Goal: Task Accomplishment & Management: Complete application form

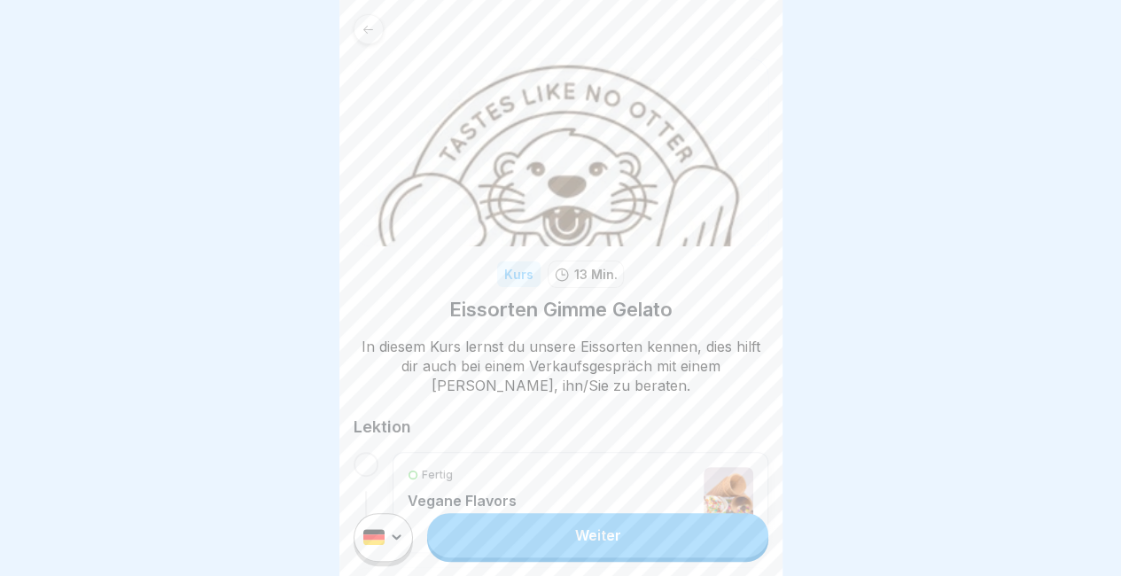
scroll to position [48, 0]
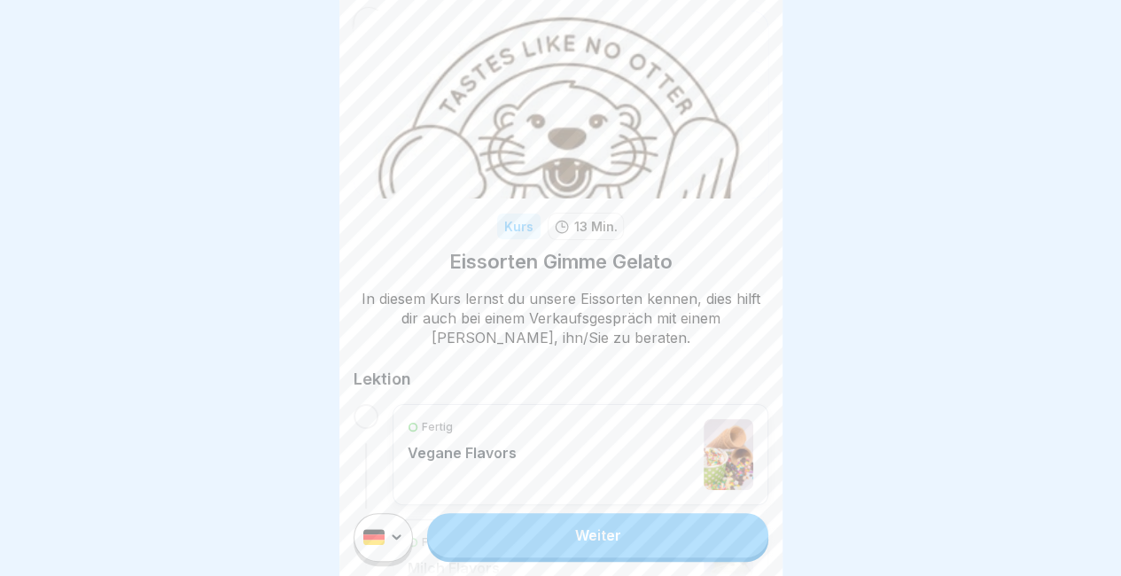
click at [555, 554] on link "Weiter" at bounding box center [597, 535] width 340 height 44
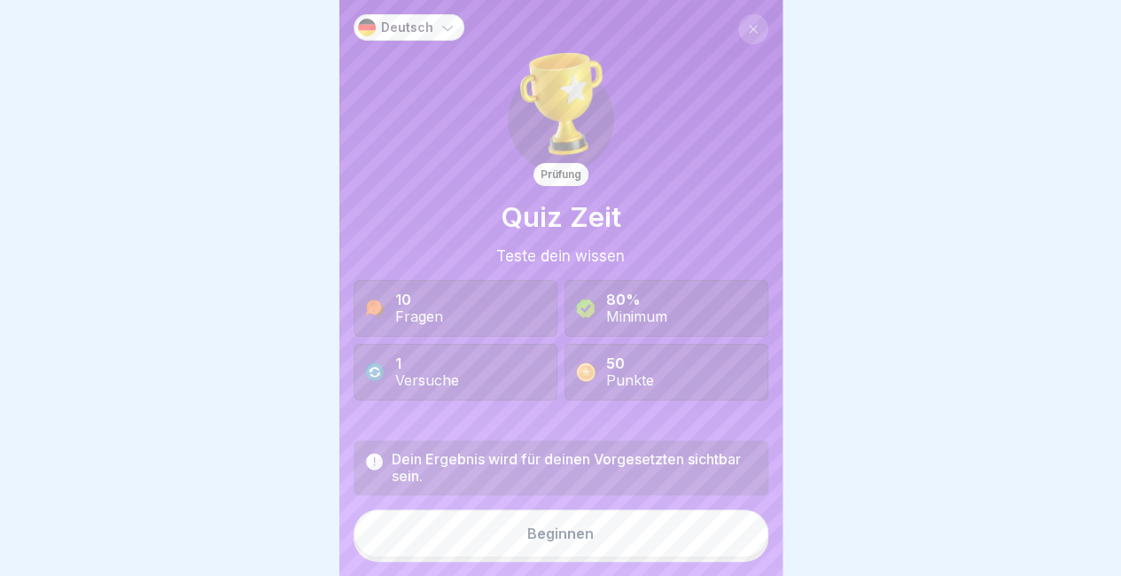
scroll to position [13, 0]
click at [596, 539] on button "Beginnen" at bounding box center [561, 534] width 415 height 48
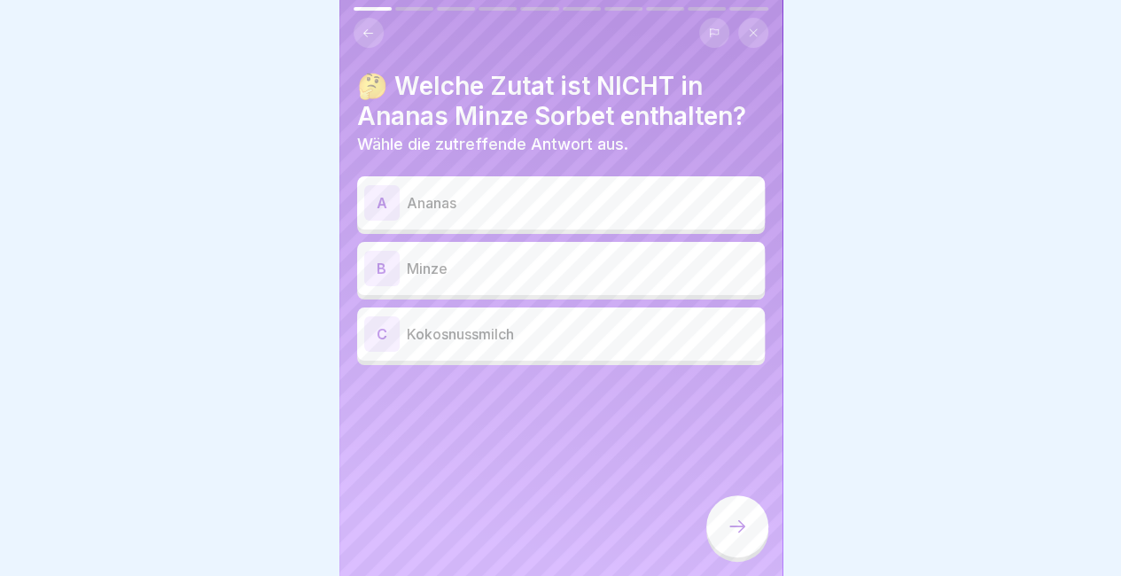
click at [563, 308] on div "C Kokosnussmilch" at bounding box center [561, 334] width 408 height 53
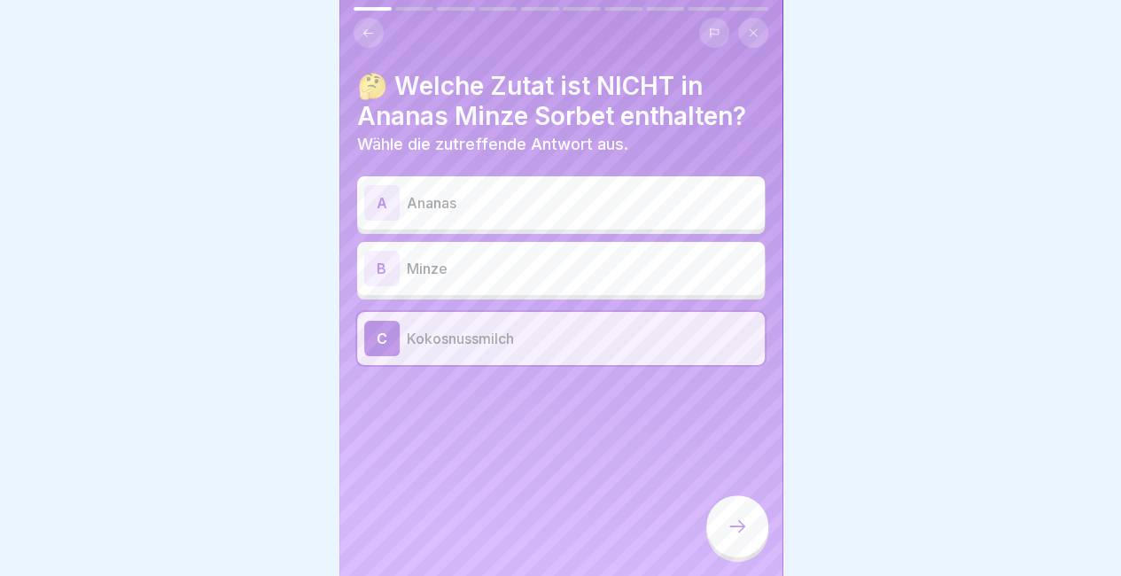
click at [760, 547] on div at bounding box center [737, 528] width 62 height 66
click at [747, 532] on div at bounding box center [737, 526] width 62 height 62
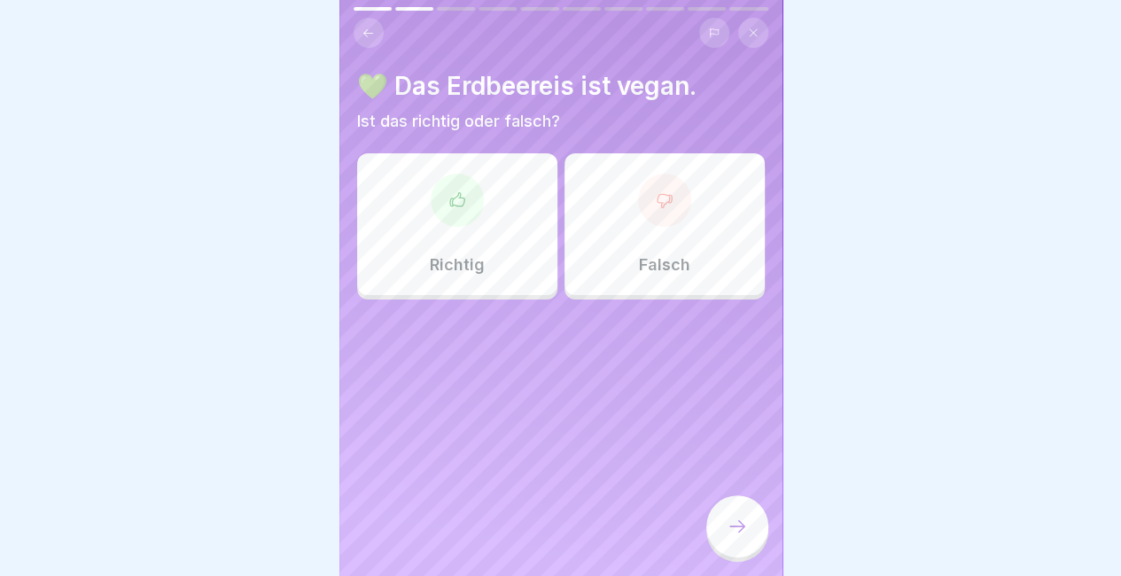
click at [636, 210] on div "Falsch" at bounding box center [665, 224] width 200 height 142
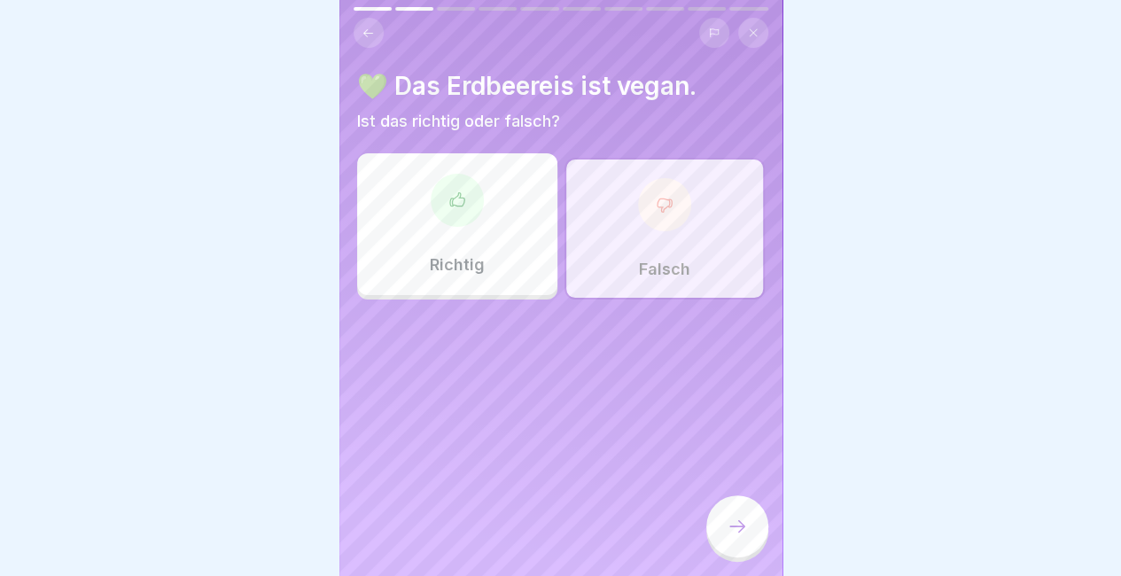
click at [721, 523] on div at bounding box center [737, 526] width 62 height 62
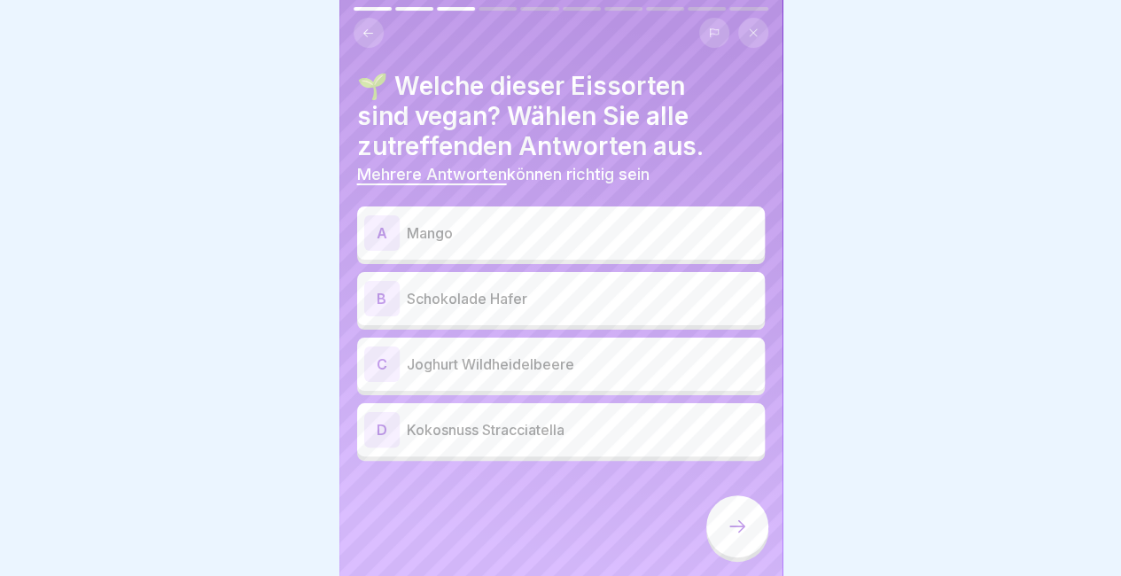
click at [360, 19] on button at bounding box center [369, 33] width 30 height 30
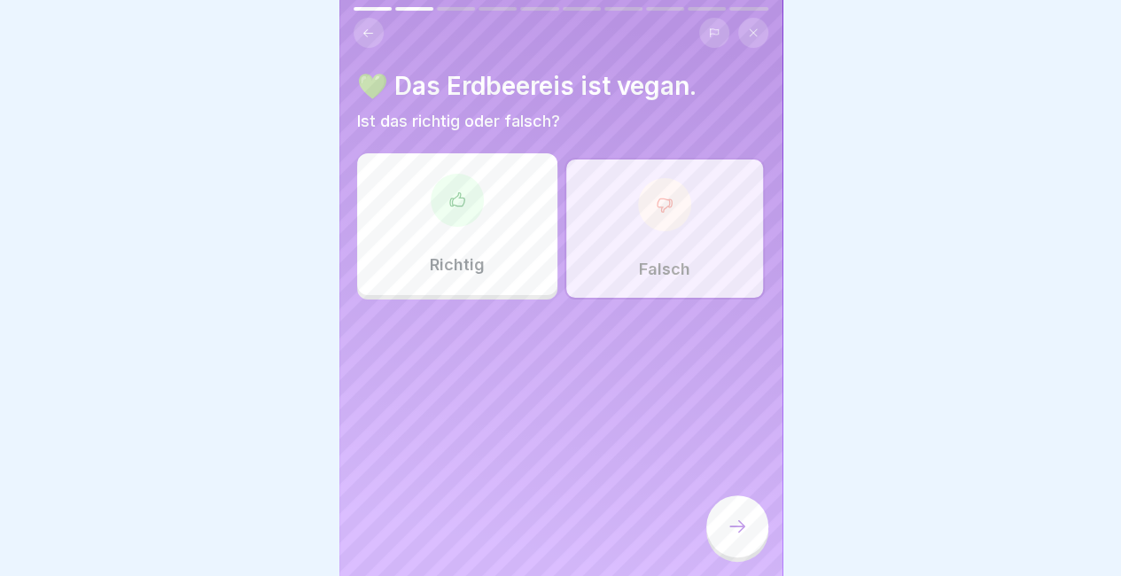
click at [466, 210] on div "Richtig" at bounding box center [457, 224] width 200 height 142
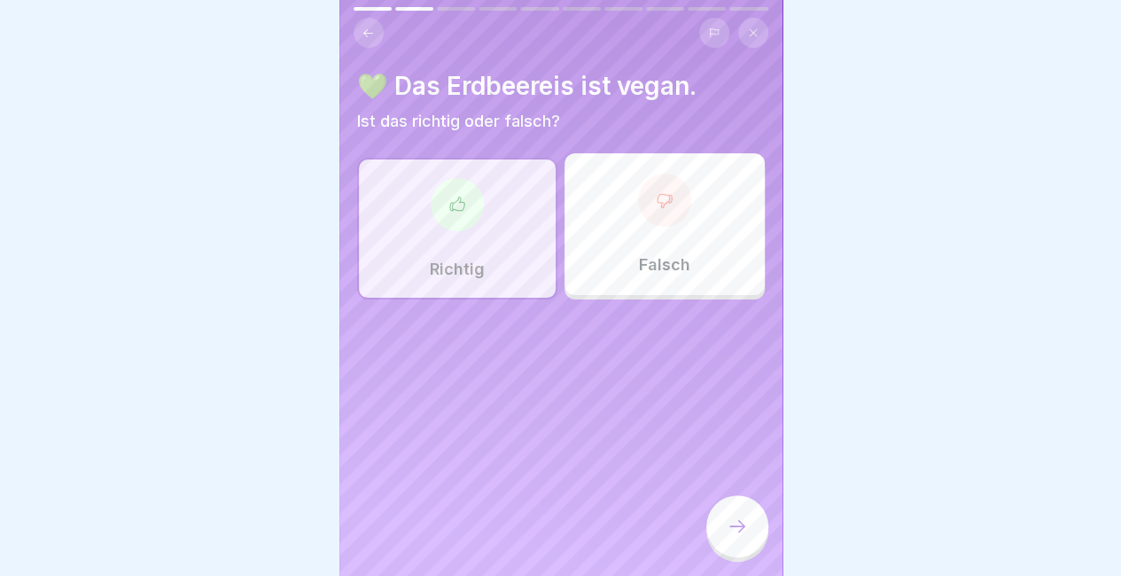
click at [733, 524] on icon at bounding box center [737, 526] width 21 height 21
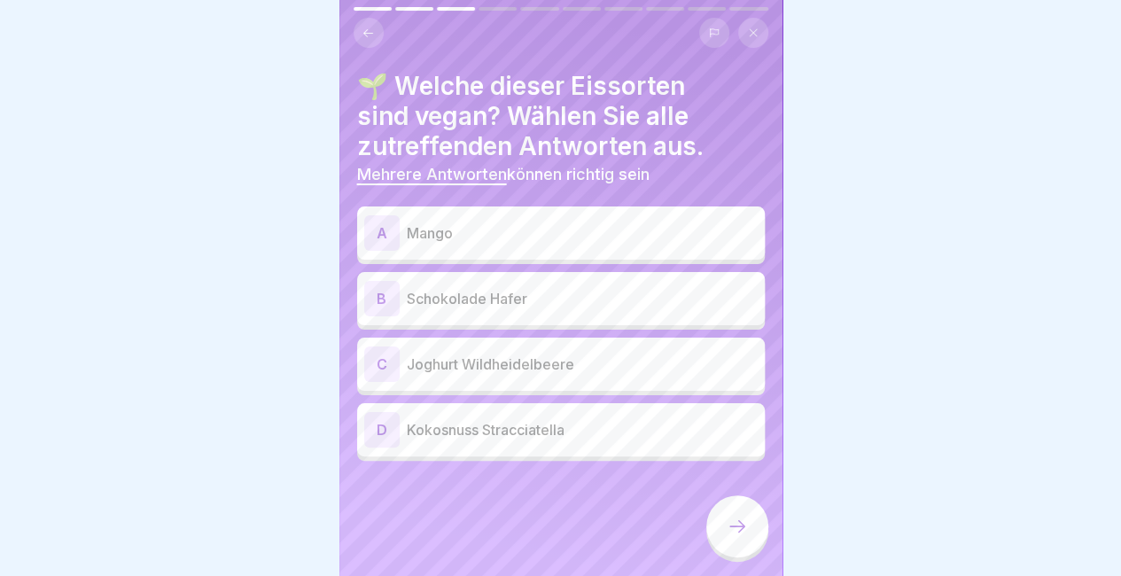
click at [511, 290] on p "Schokolade Hafer" at bounding box center [582, 298] width 351 height 21
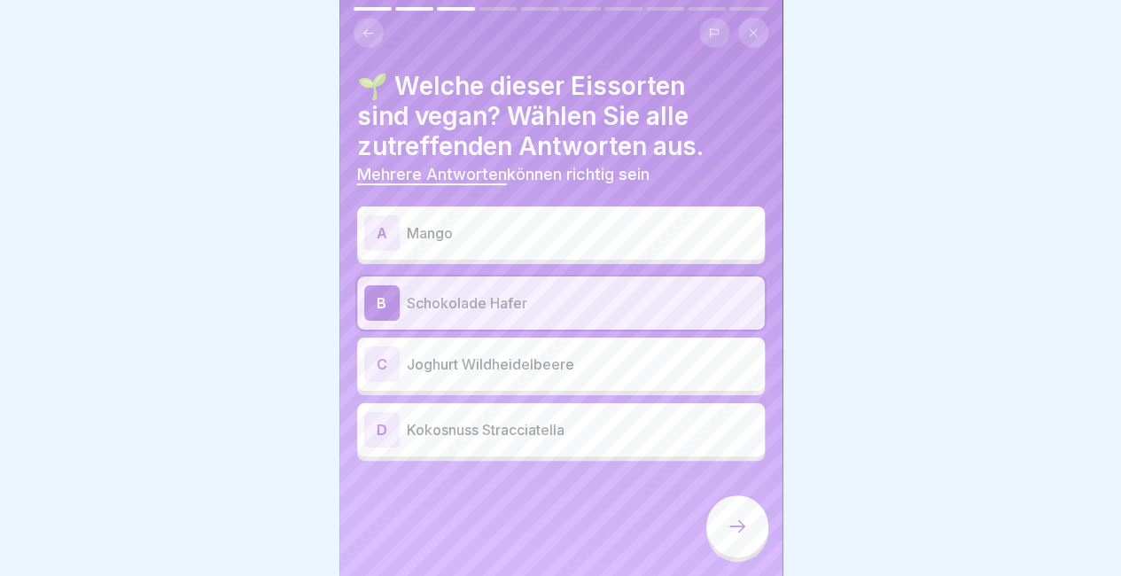
click at [646, 423] on p "Kokosnuss Stracciatella" at bounding box center [582, 429] width 351 height 21
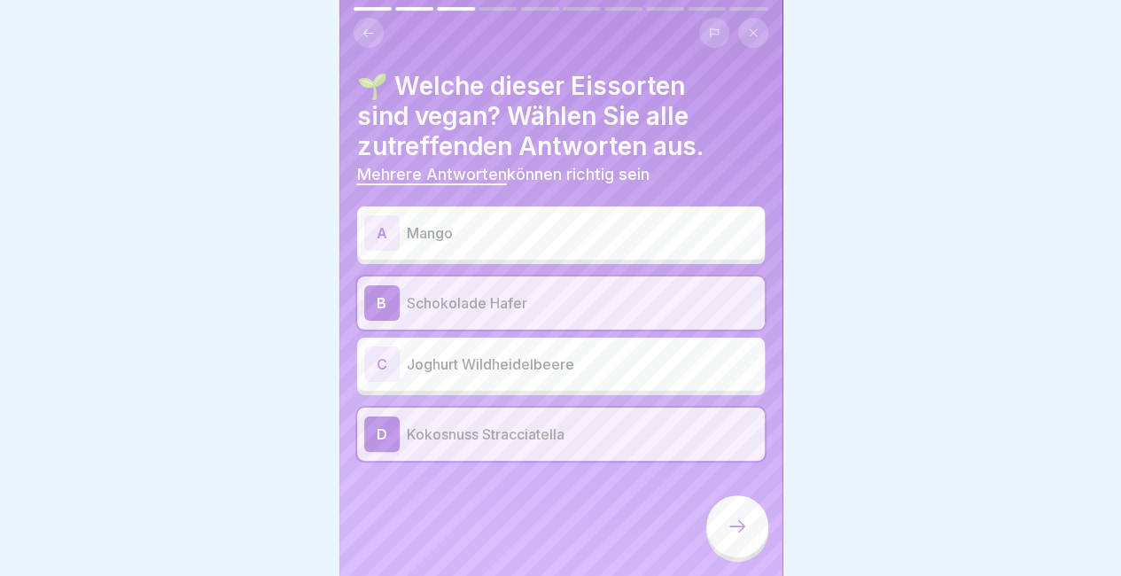
click at [763, 539] on div at bounding box center [737, 526] width 62 height 62
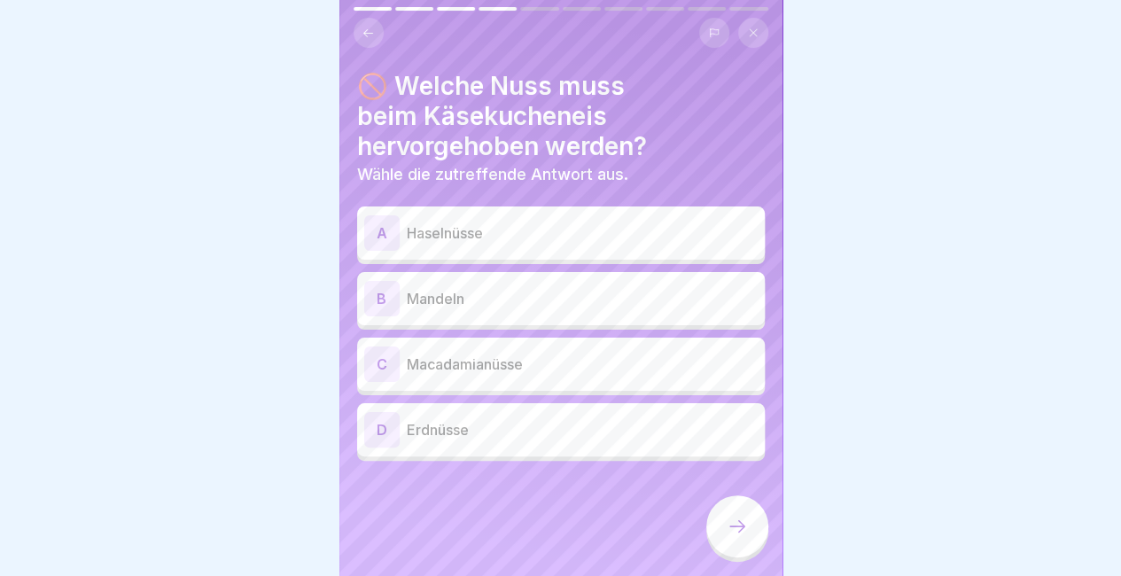
click at [557, 288] on p "Mandeln" at bounding box center [582, 298] width 351 height 21
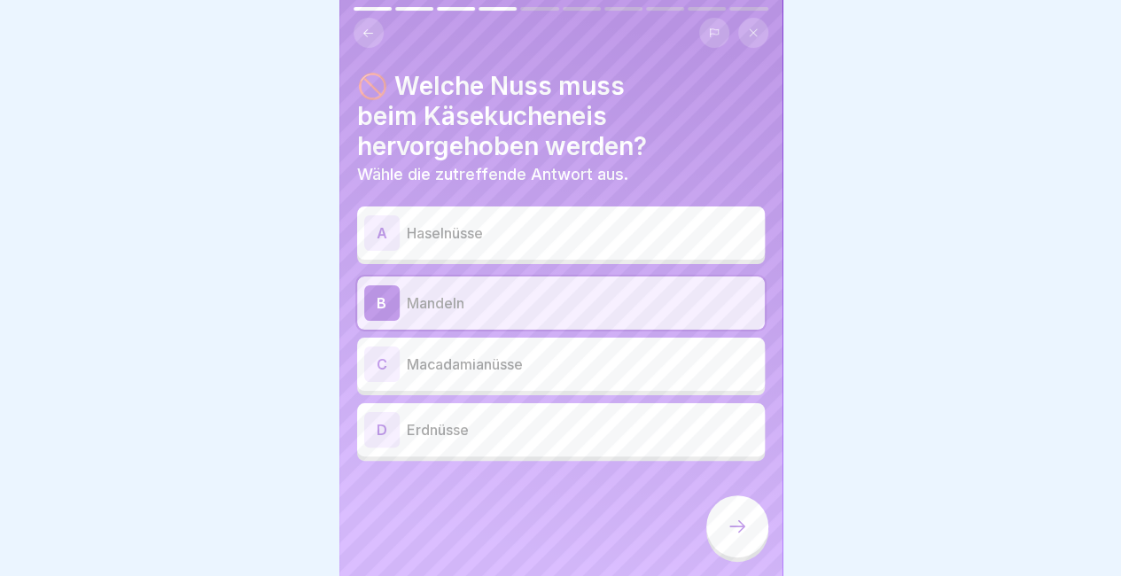
click at [554, 222] on p "Haselnüsse" at bounding box center [582, 232] width 351 height 21
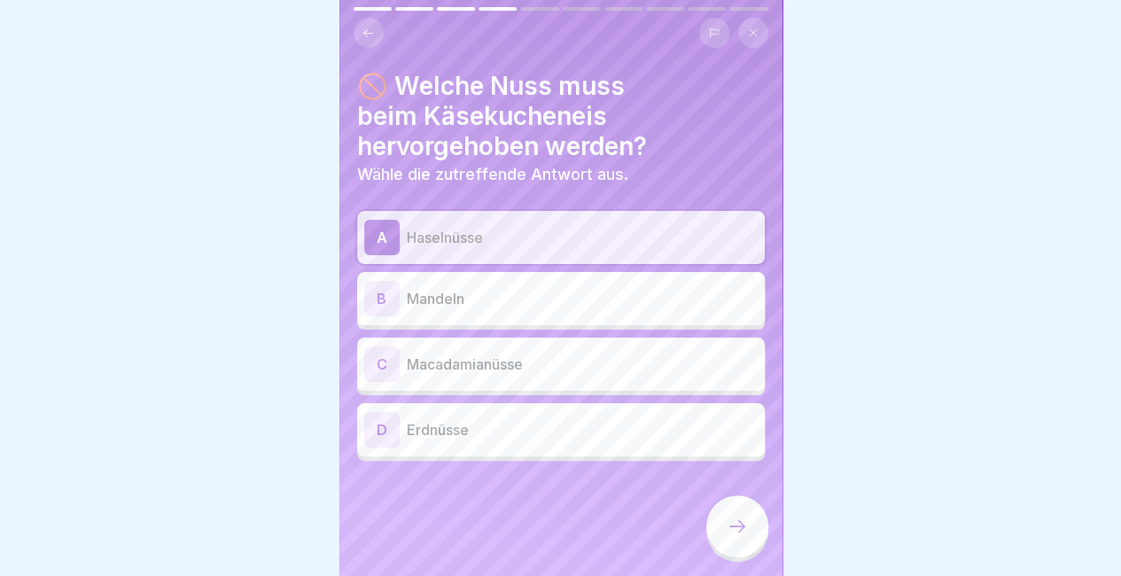
click at [730, 520] on icon at bounding box center [737, 526] width 21 height 21
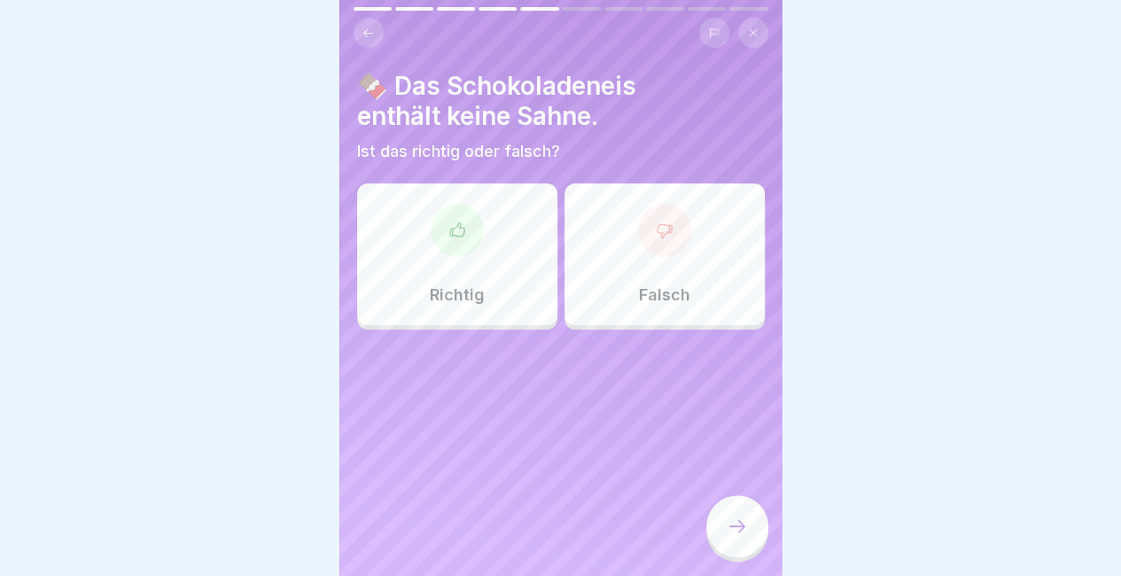
click at [626, 267] on div "Falsch" at bounding box center [665, 254] width 200 height 142
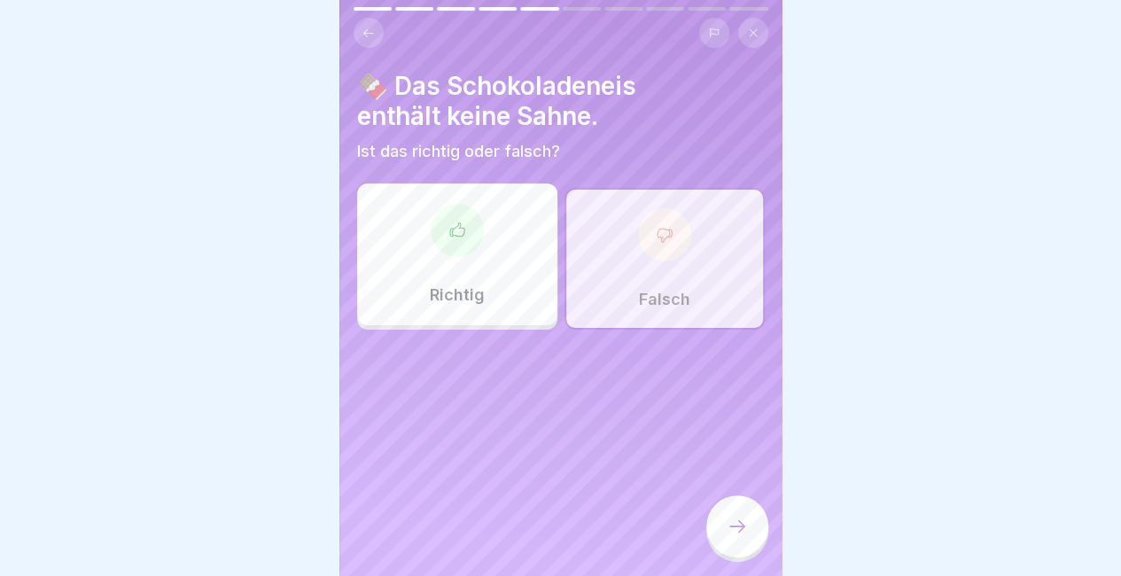
click at [731, 533] on icon at bounding box center [737, 526] width 21 height 21
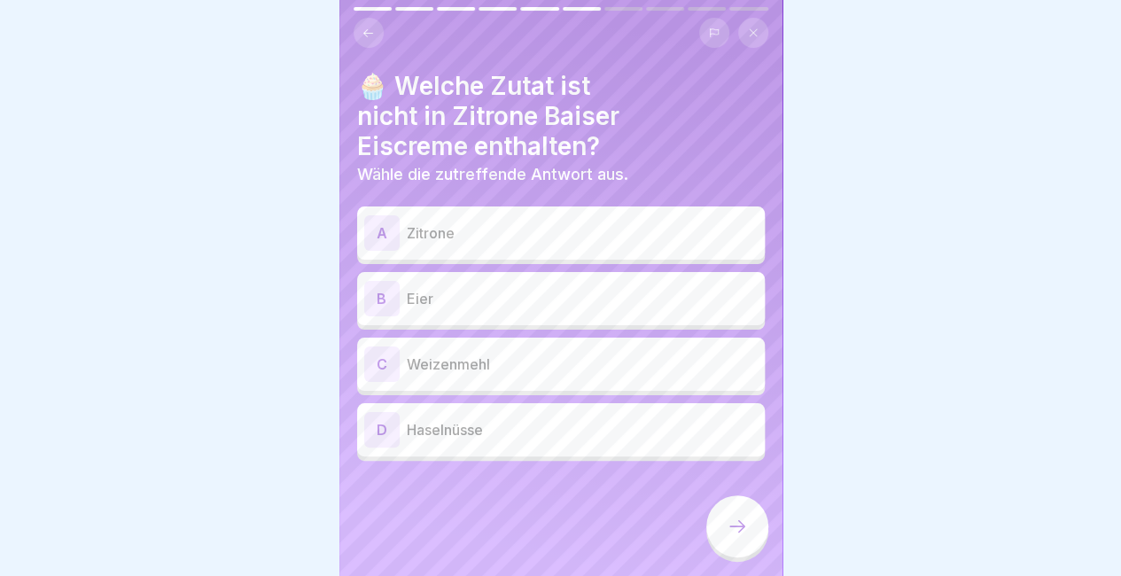
click at [511, 367] on div "C Weizenmehl" at bounding box center [561, 364] width 394 height 35
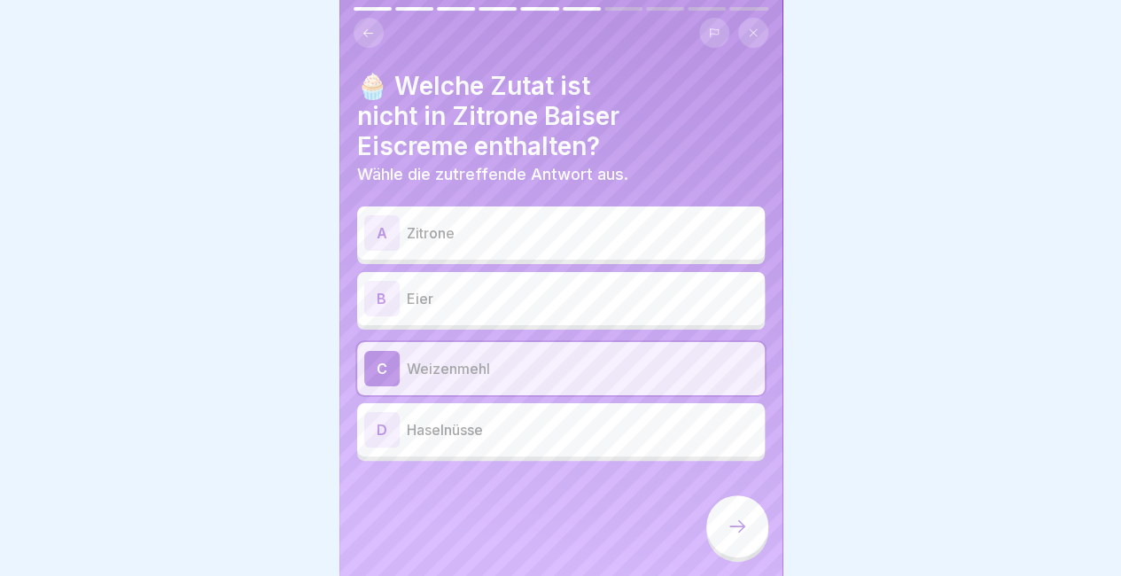
click at [603, 419] on p "Haselnüsse" at bounding box center [582, 429] width 351 height 21
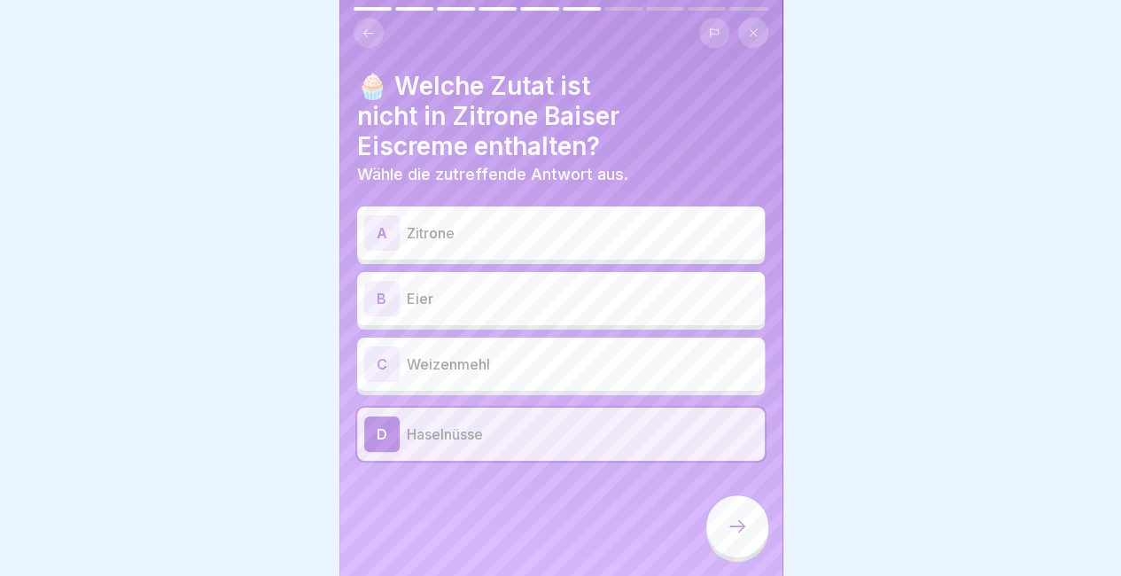
click at [757, 531] on div at bounding box center [737, 526] width 62 height 62
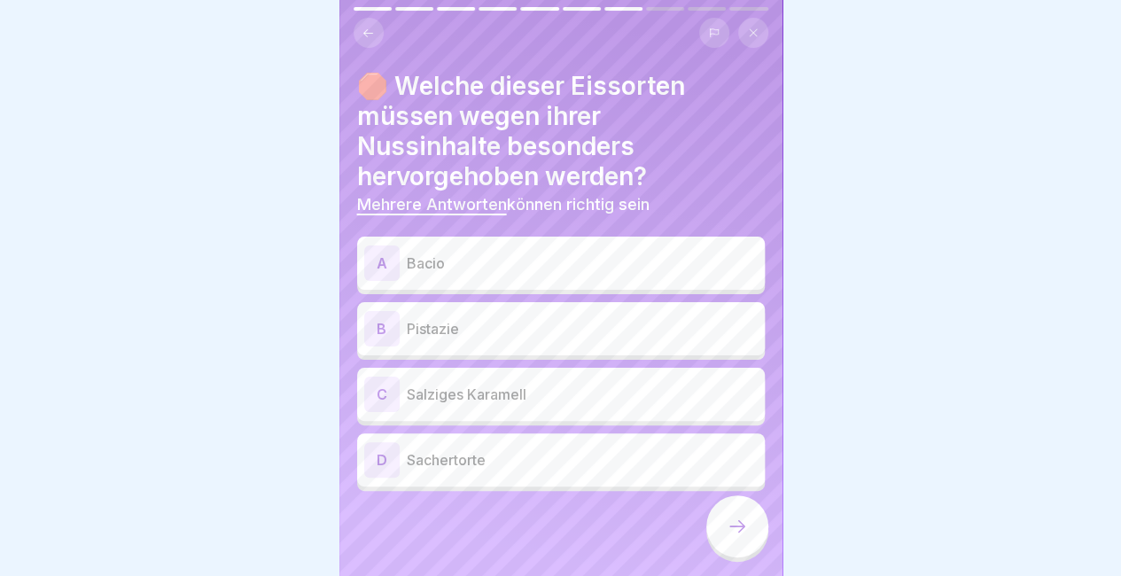
click at [504, 253] on p "Bacio" at bounding box center [582, 263] width 351 height 21
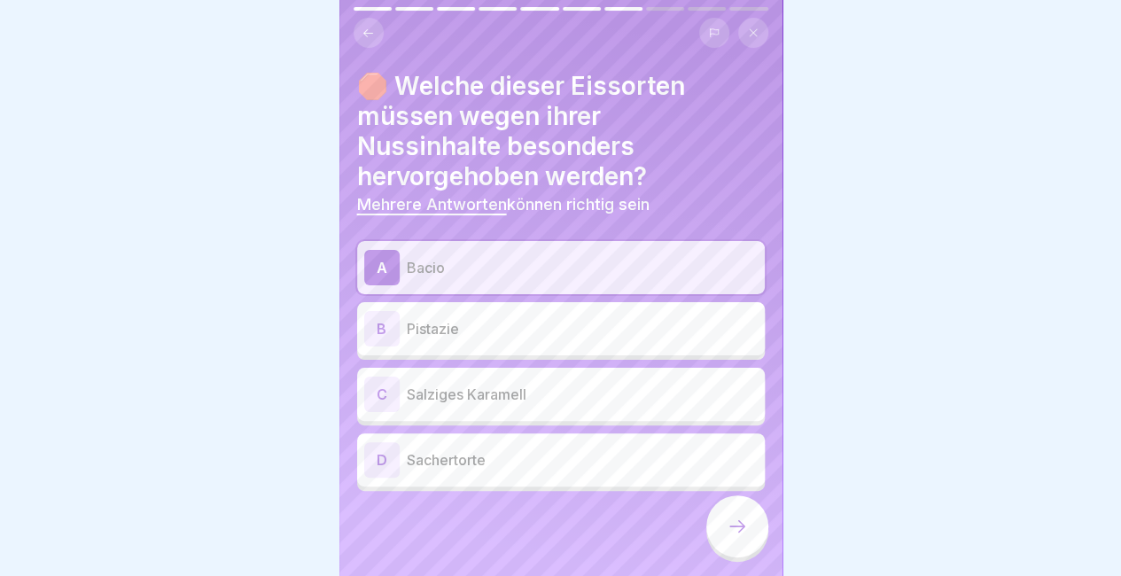
click at [538, 311] on div "B Pistazie" at bounding box center [561, 328] width 394 height 35
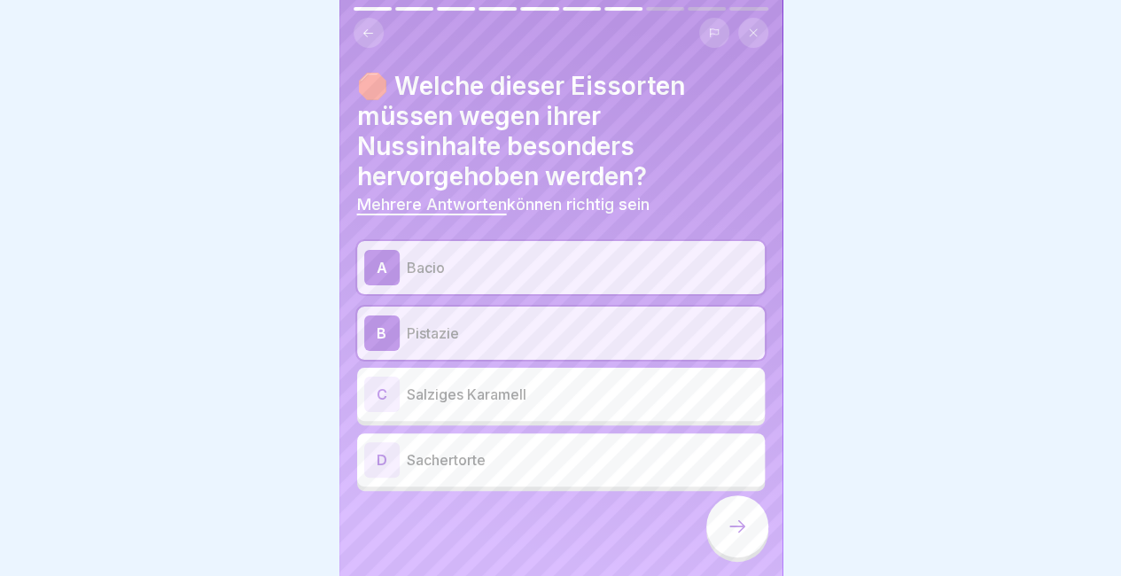
click at [535, 454] on p "Sachertorte" at bounding box center [582, 459] width 351 height 21
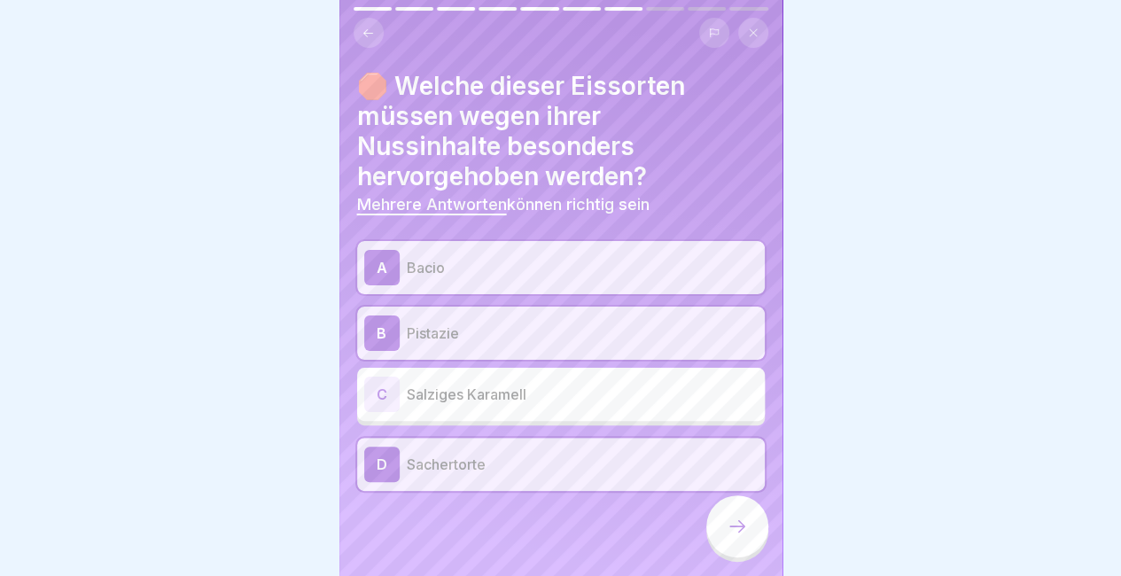
click at [741, 538] on div at bounding box center [737, 526] width 62 height 62
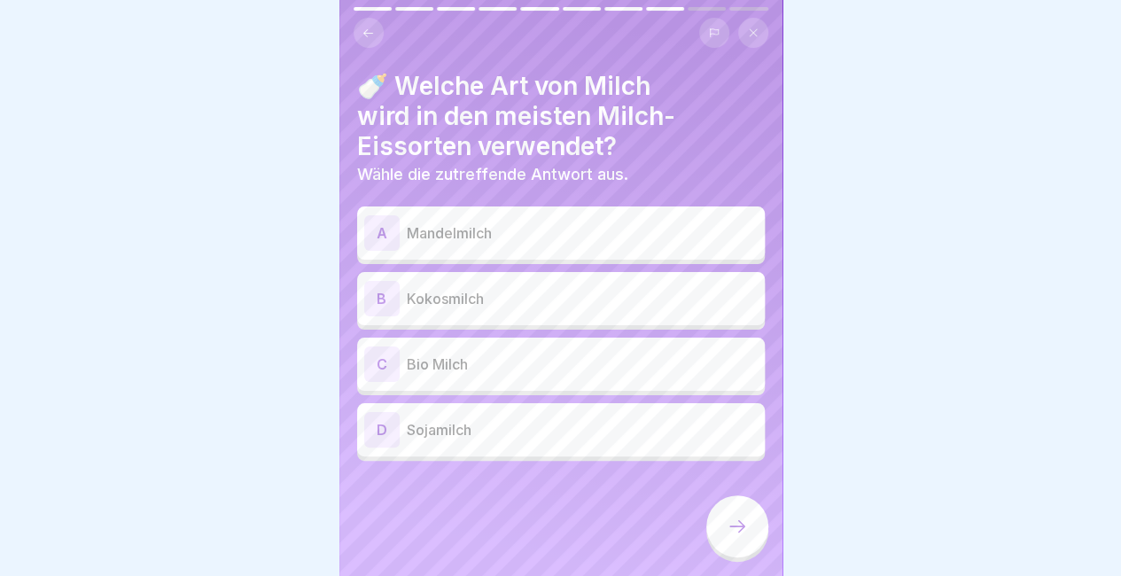
click at [546, 354] on p "Bio Milch" at bounding box center [582, 364] width 351 height 21
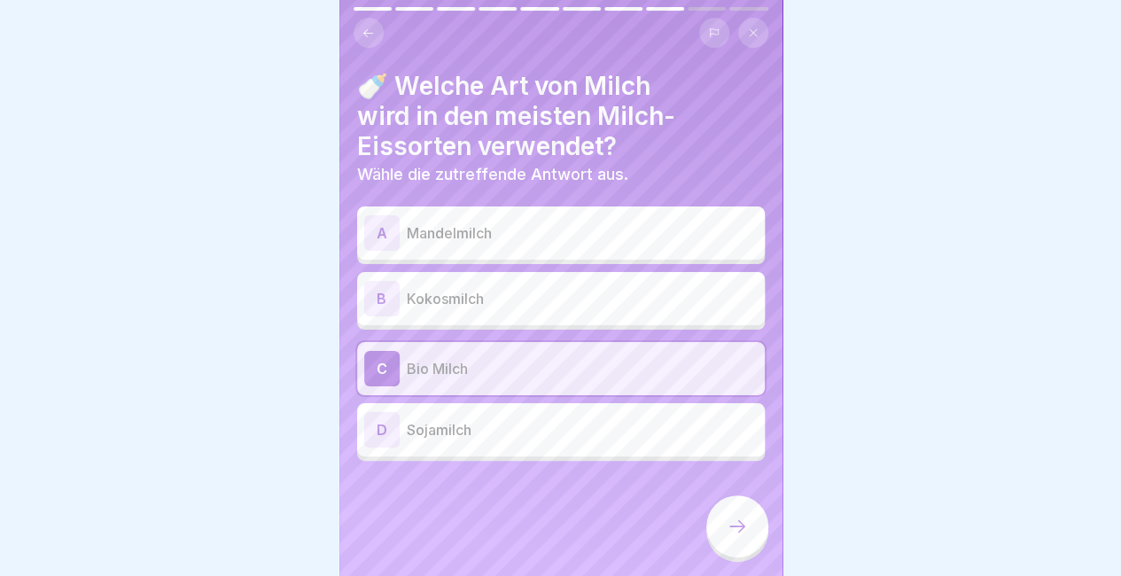
click at [715, 521] on div at bounding box center [737, 526] width 62 height 62
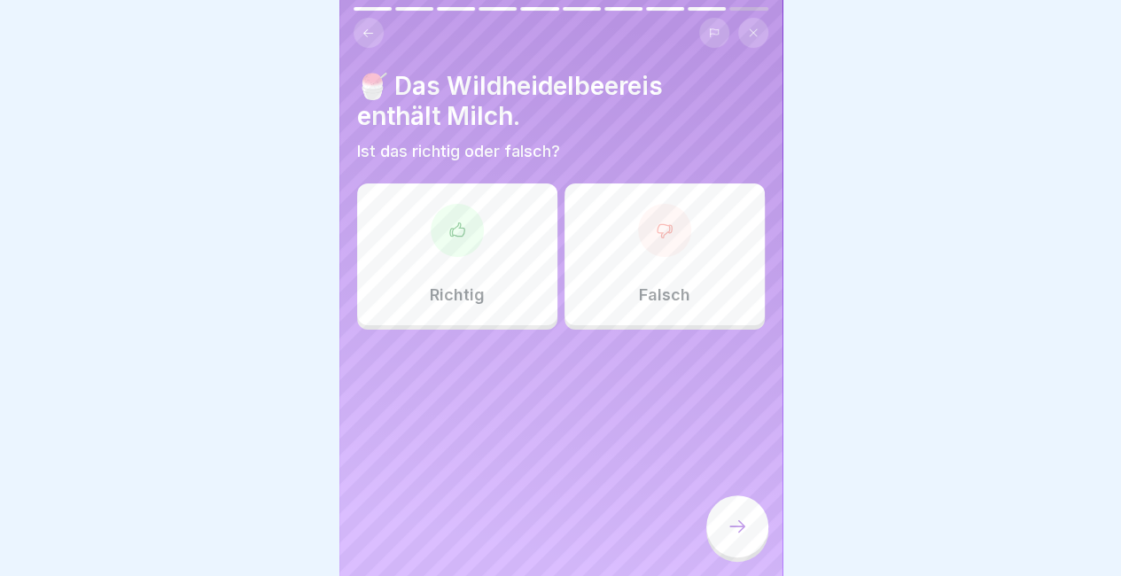
click at [502, 267] on div "Richtig" at bounding box center [457, 254] width 200 height 142
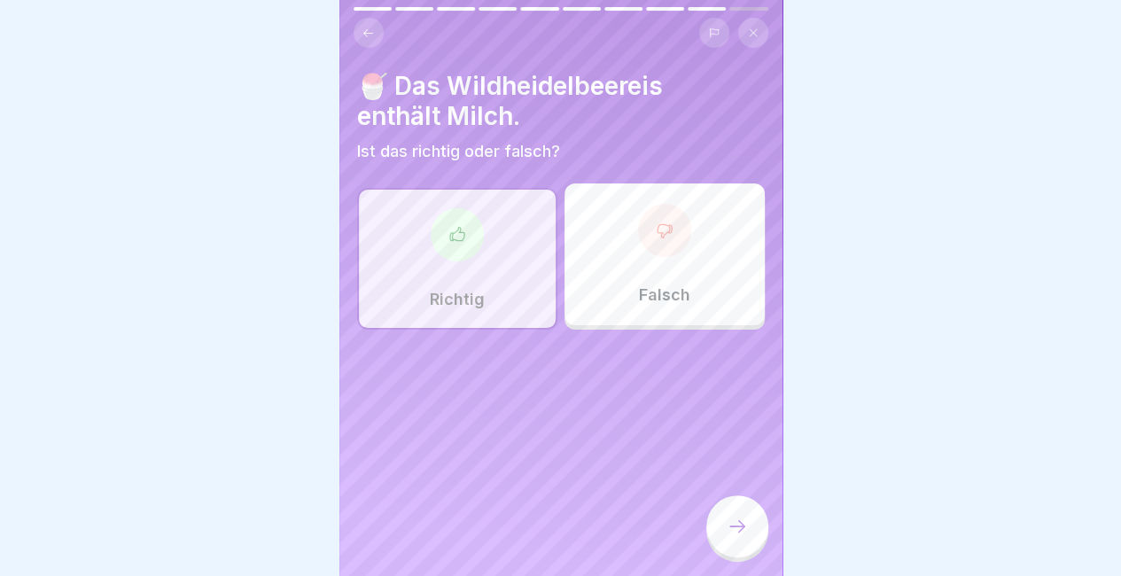
click at [732, 534] on icon at bounding box center [737, 526] width 21 height 21
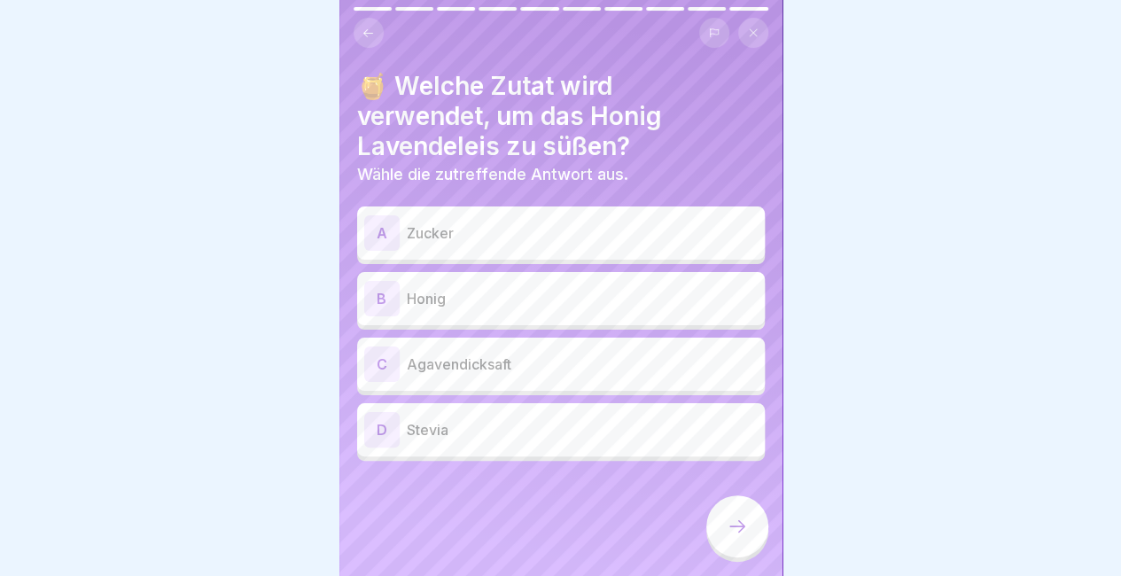
click at [583, 292] on p "Honig" at bounding box center [582, 298] width 351 height 21
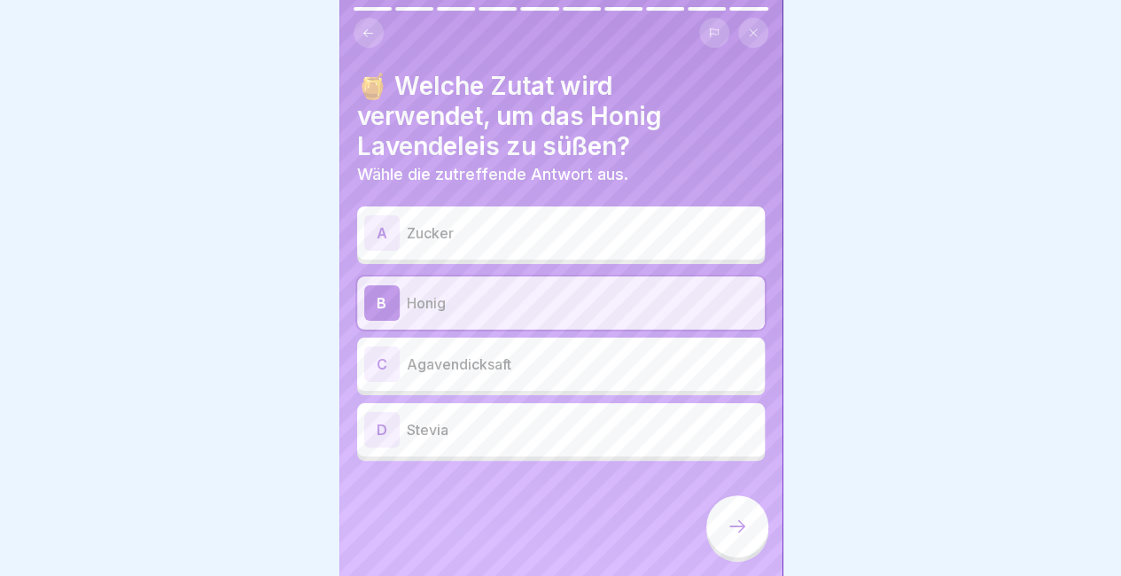
click at [726, 517] on div at bounding box center [737, 526] width 62 height 62
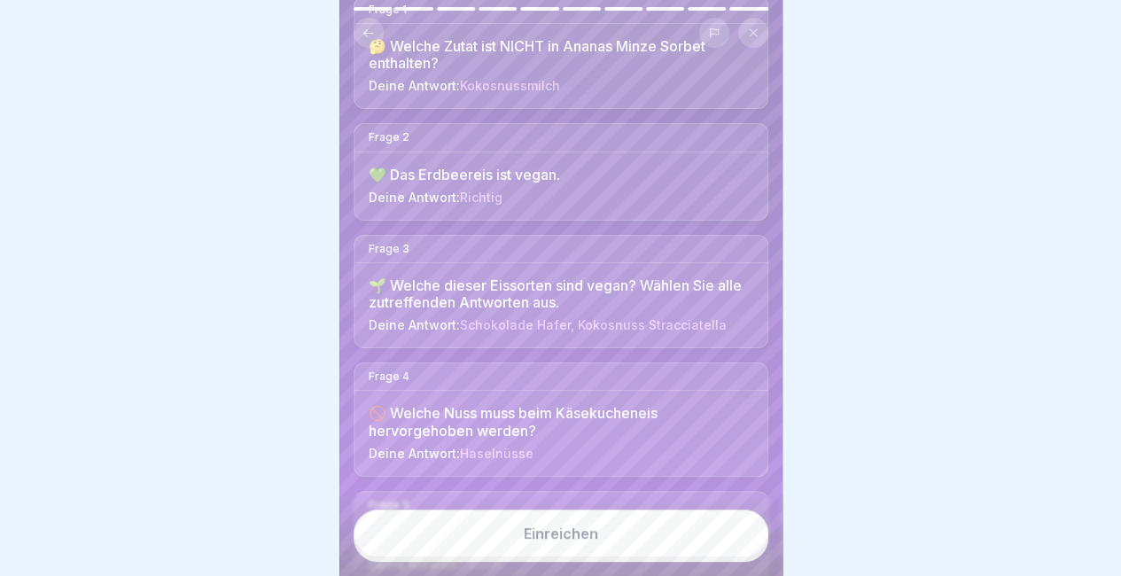
scroll to position [195, 0]
click at [584, 562] on div "Einreichen" at bounding box center [560, 535] width 443 height 81
click at [557, 534] on div "Einreichen" at bounding box center [561, 534] width 74 height 16
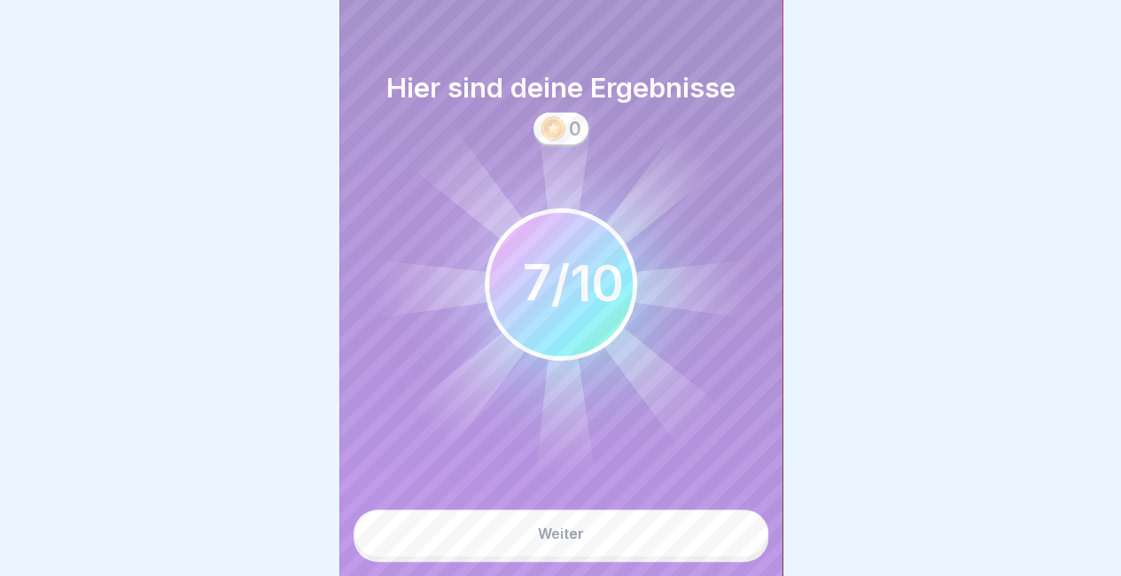
click at [557, 534] on div "Weiter" at bounding box center [561, 534] width 46 height 16
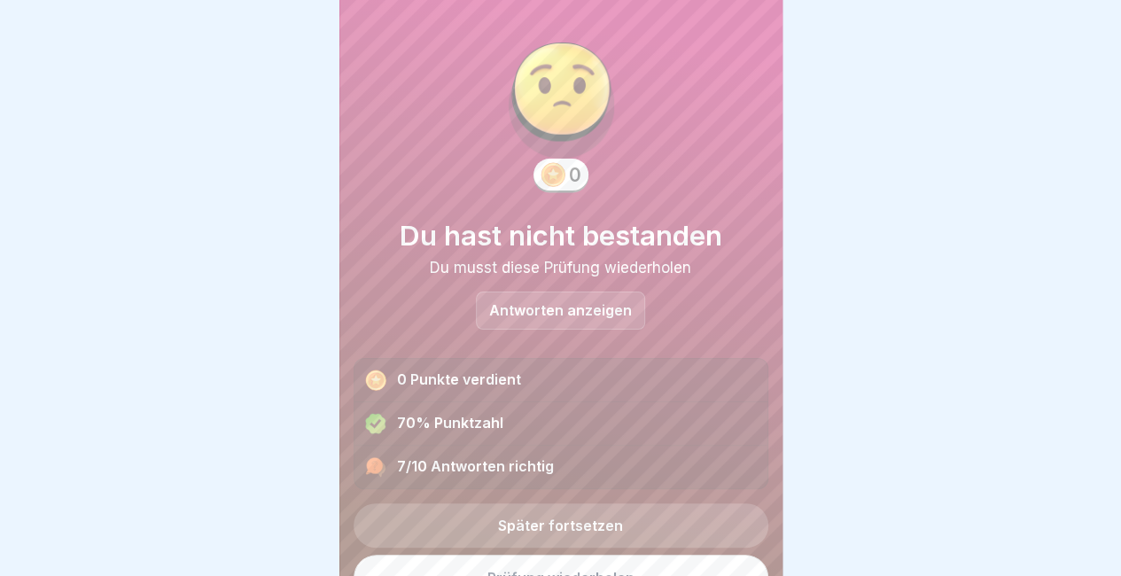
click at [594, 511] on link "Später fortsetzen" at bounding box center [561, 525] width 415 height 44
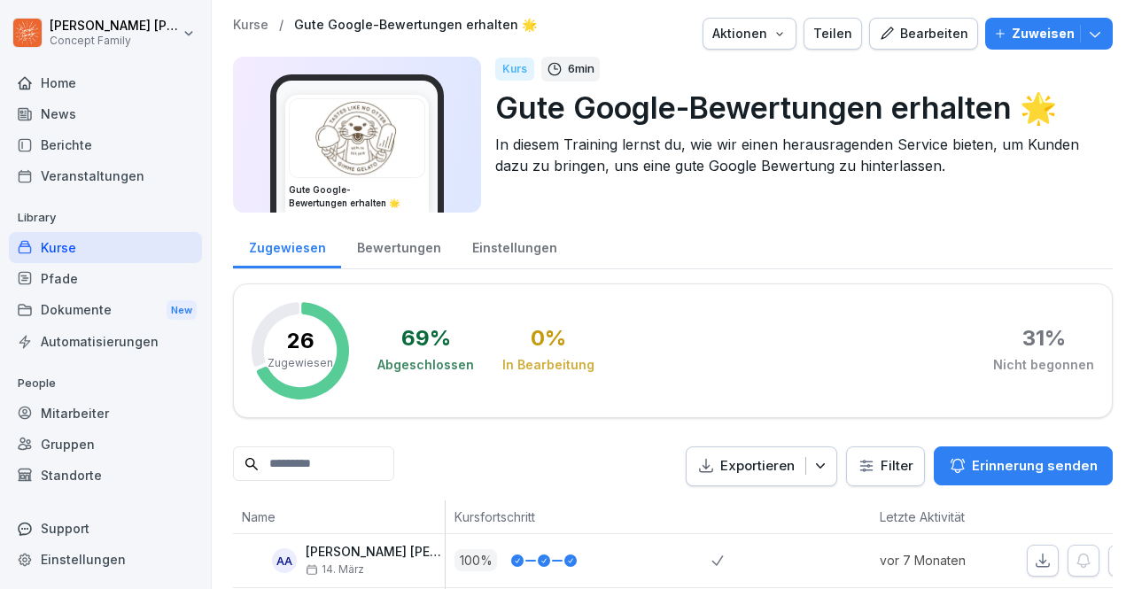
click at [74, 246] on div "Kurse" at bounding box center [105, 247] width 193 height 31
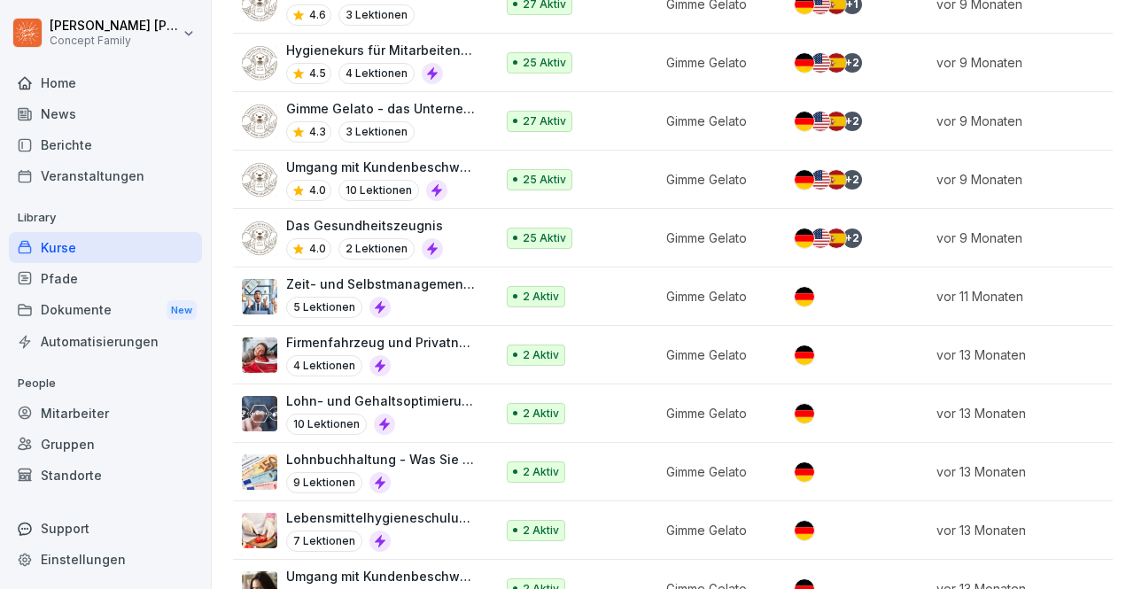
scroll to position [494, 0]
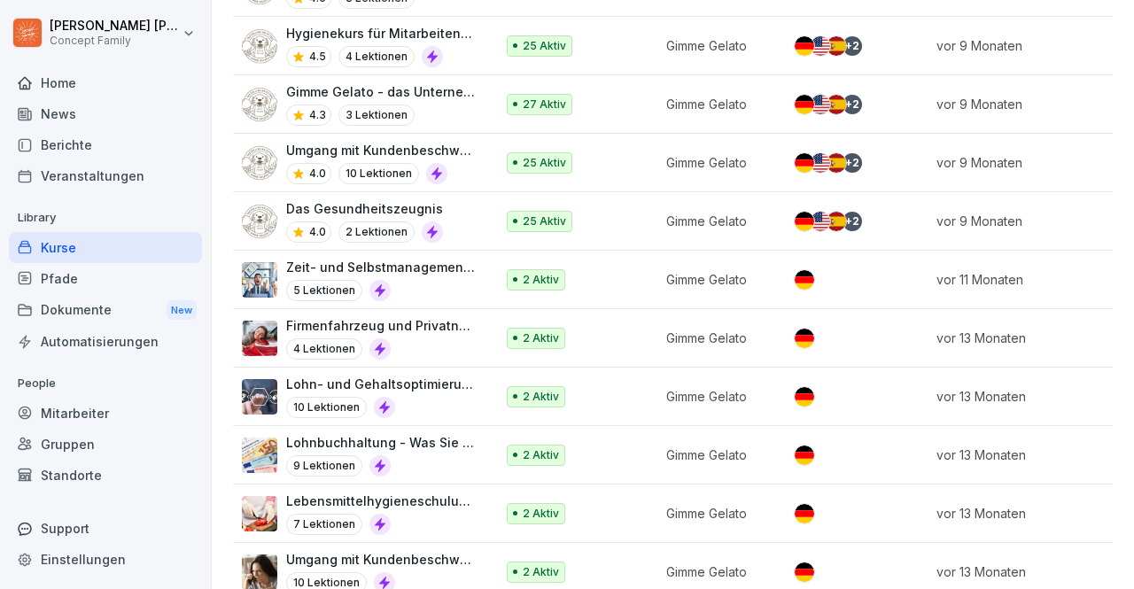
click at [470, 295] on div "5 Lektionen" at bounding box center [381, 290] width 191 height 21
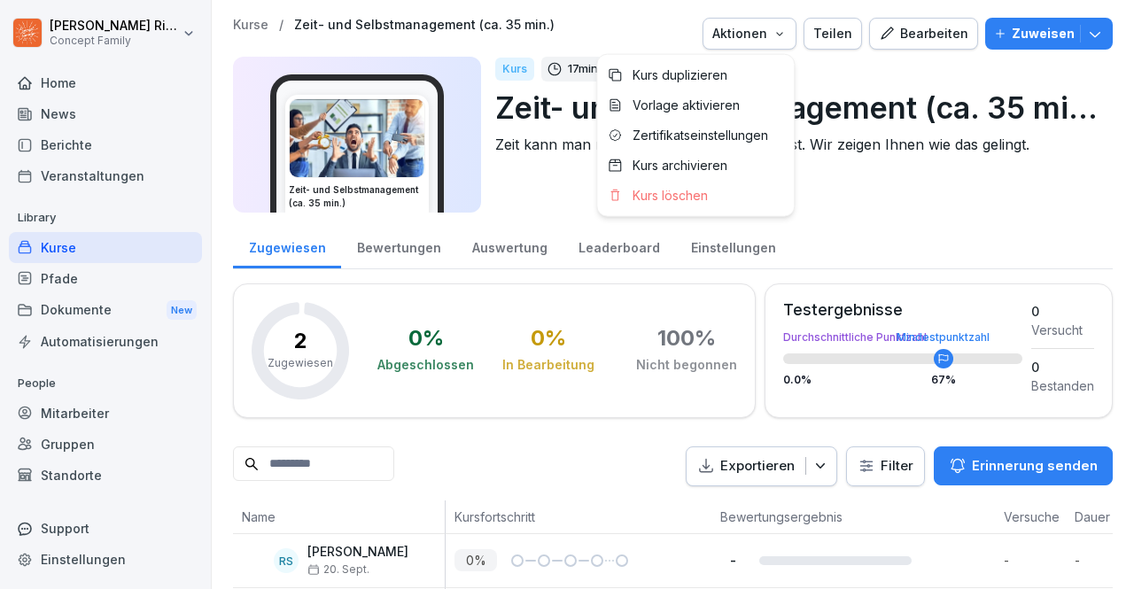
click at [783, 31] on icon "button" at bounding box center [780, 34] width 14 height 14
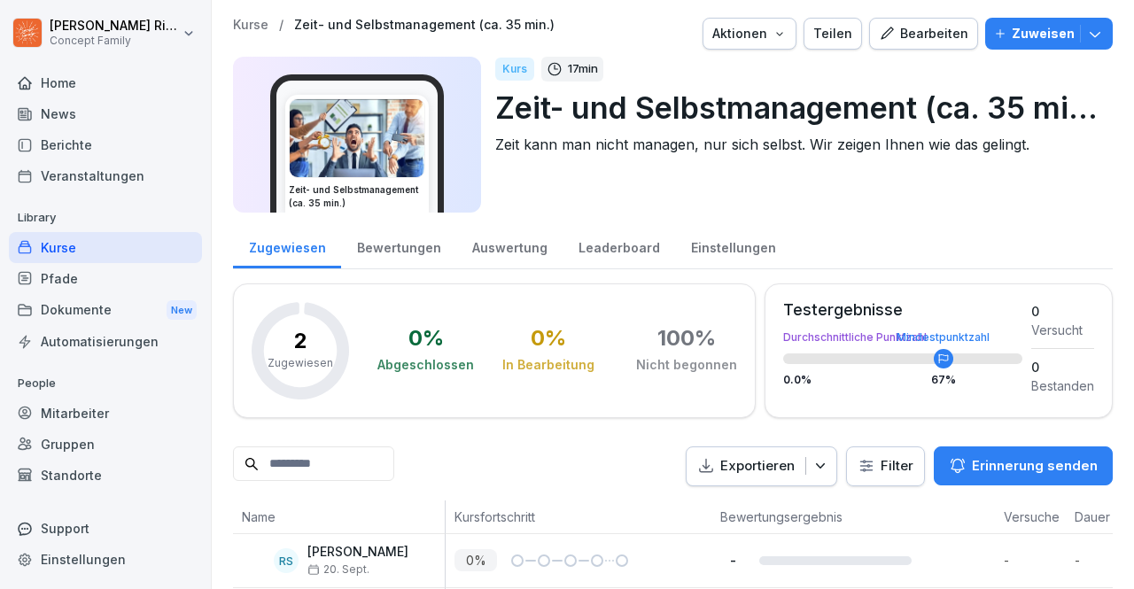
click at [1056, 40] on p "Zuweisen" at bounding box center [1043, 33] width 63 height 19
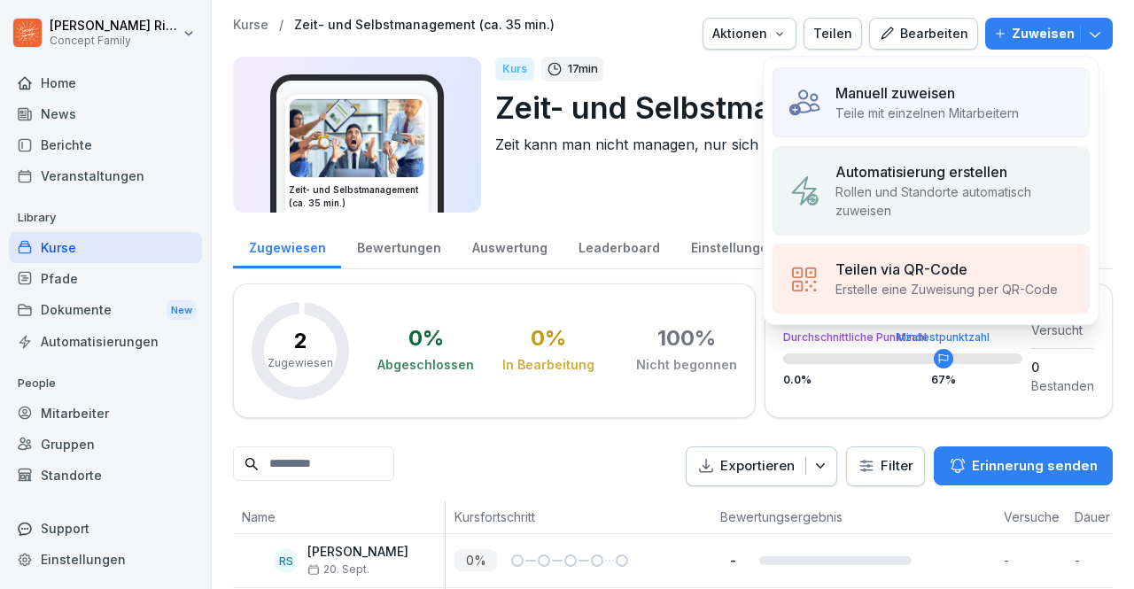
click at [939, 116] on p "Teile mit einzelnen Mitarbeitern" at bounding box center [927, 113] width 183 height 19
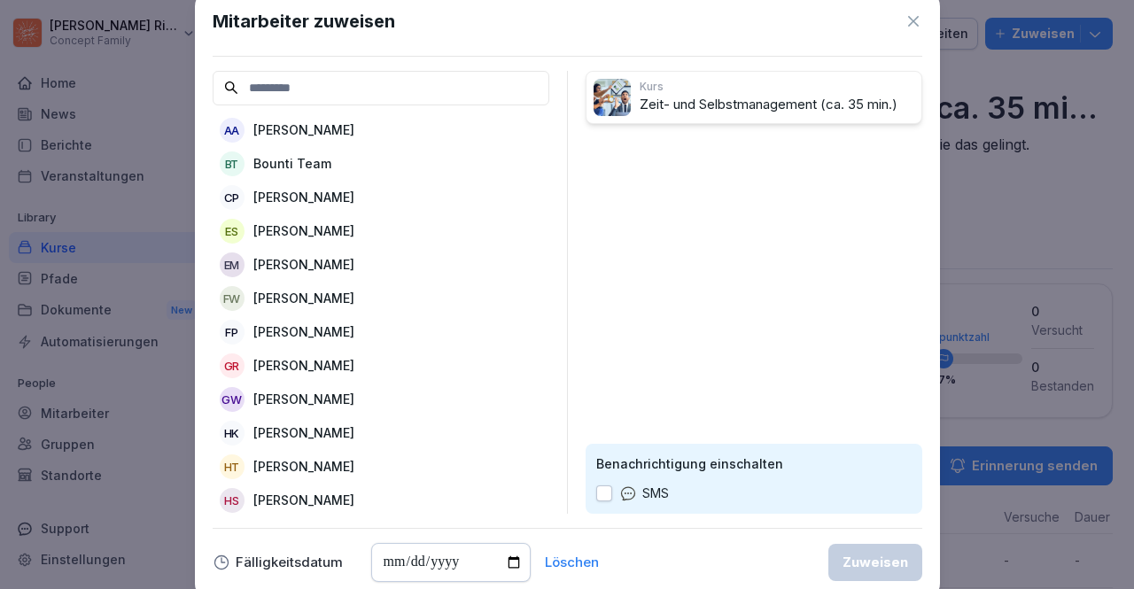
click at [424, 73] on input at bounding box center [381, 88] width 337 height 35
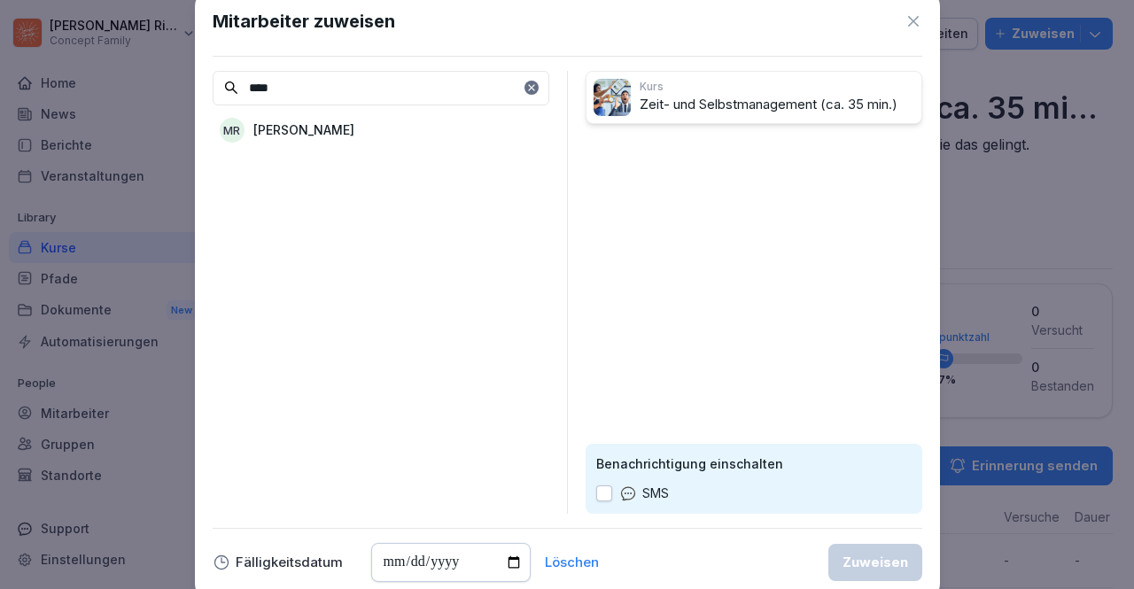
type input "****"
click at [447, 116] on div "MR [PERSON_NAME] Ries" at bounding box center [381, 130] width 337 height 32
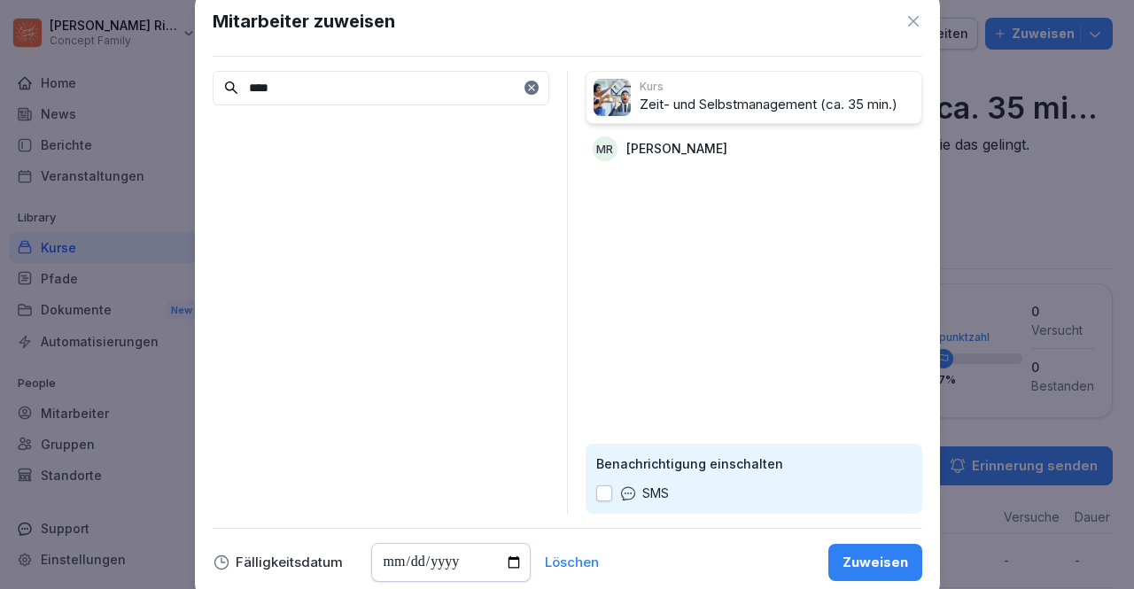
click at [883, 581] on button "Zuweisen" at bounding box center [876, 562] width 94 height 37
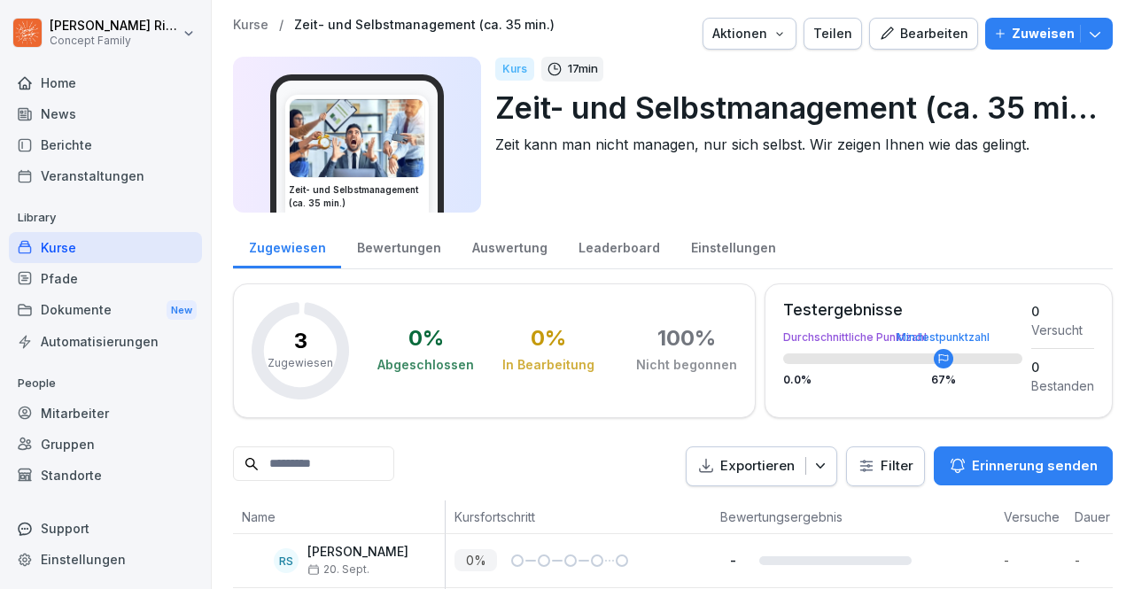
click at [251, 23] on p "Kurse" at bounding box center [250, 25] width 35 height 15
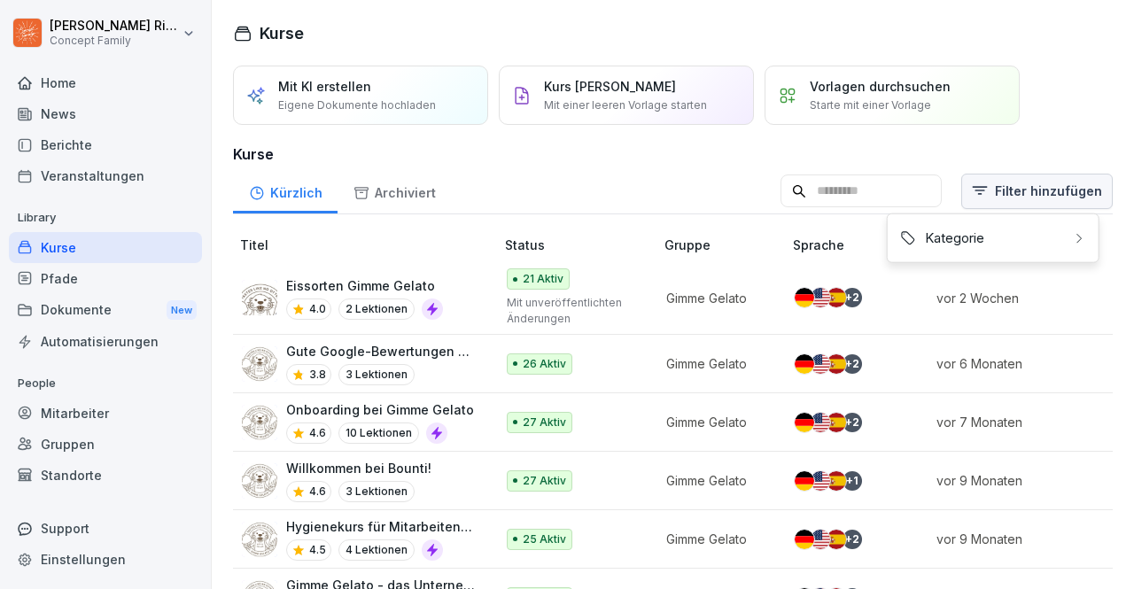
click at [1028, 180] on html "Max-Merlin Ries Concept Family Home News Berichte Veranstaltungen Library Kurse…" at bounding box center [567, 294] width 1134 height 589
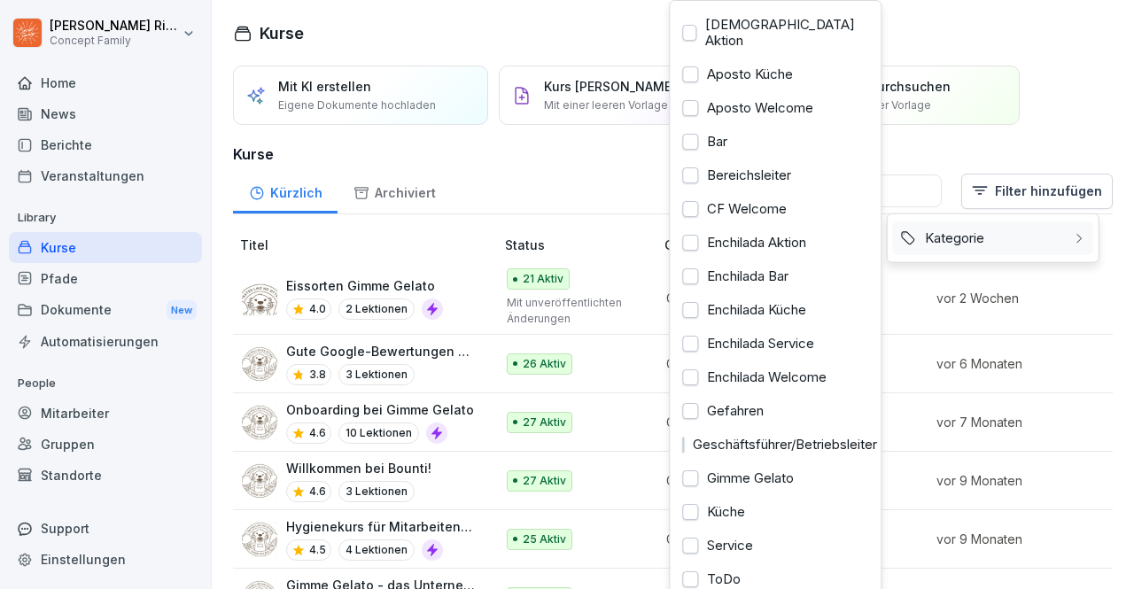
click at [1029, 249] on div "Kategorie" at bounding box center [993, 239] width 200 height 34
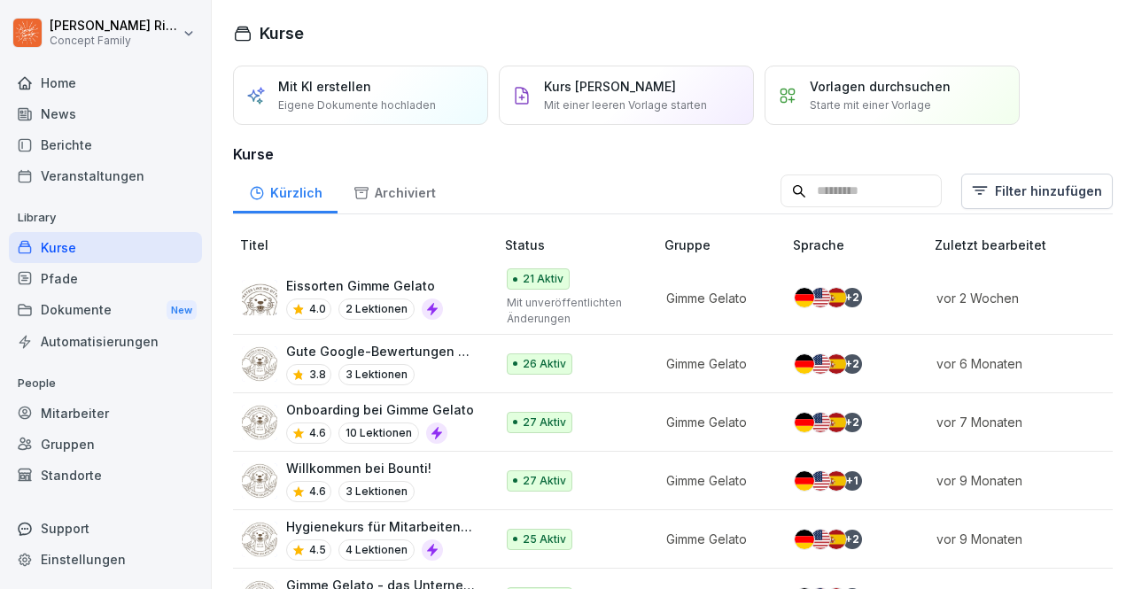
click at [1044, 93] on html "Max-Merlin Ries Concept Family Home News Berichte Veranstaltungen Library Kurse…" at bounding box center [567, 294] width 1134 height 589
